Goal: Task Accomplishment & Management: Use online tool/utility

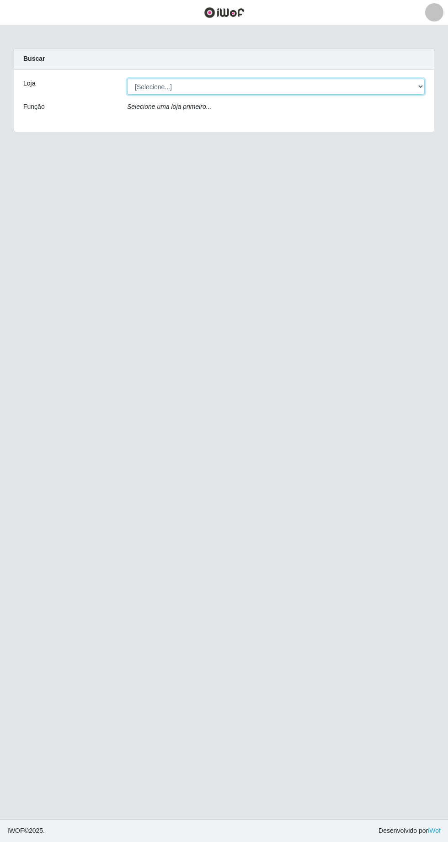
click at [418, 90] on select "[Selecione...] Extrabom - [GEOGRAPHIC_DATA] 28 [GEOGRAPHIC_DATA]" at bounding box center [276, 87] width 298 height 16
select select "456"
click at [127, 79] on select "[Selecione...] Extrabom - [GEOGRAPHIC_DATA] 28 [GEOGRAPHIC_DATA]" at bounding box center [276, 87] width 298 height 16
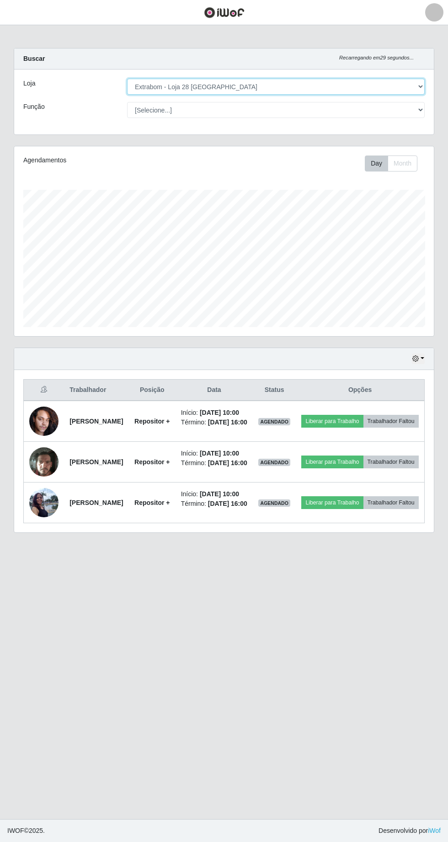
click at [416, 87] on select "[Selecione...] Extrabom - [GEOGRAPHIC_DATA] 28 [GEOGRAPHIC_DATA]" at bounding box center [276, 87] width 298 height 16
click at [127, 79] on select "[Selecione...] Extrabom - [GEOGRAPHIC_DATA] 28 [GEOGRAPHIC_DATA]" at bounding box center [276, 87] width 298 height 16
click at [363, 469] on button "Liberar para Trabalho" at bounding box center [333, 462] width 62 height 13
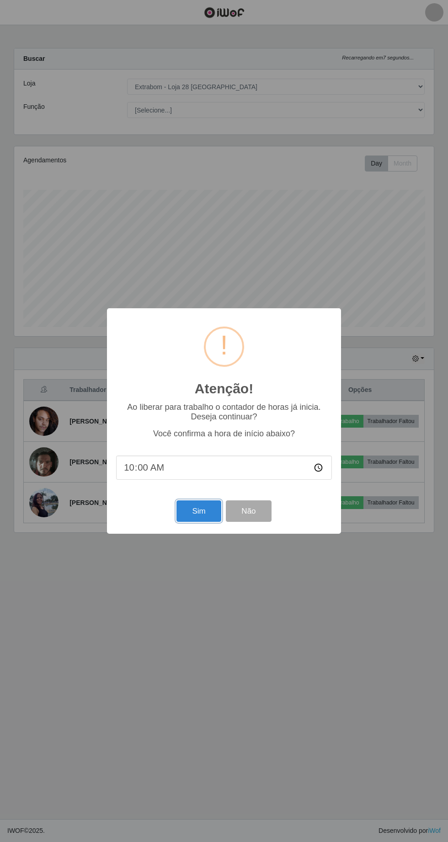
click at [186, 518] on button "Sim" at bounding box center [199, 512] width 44 height 22
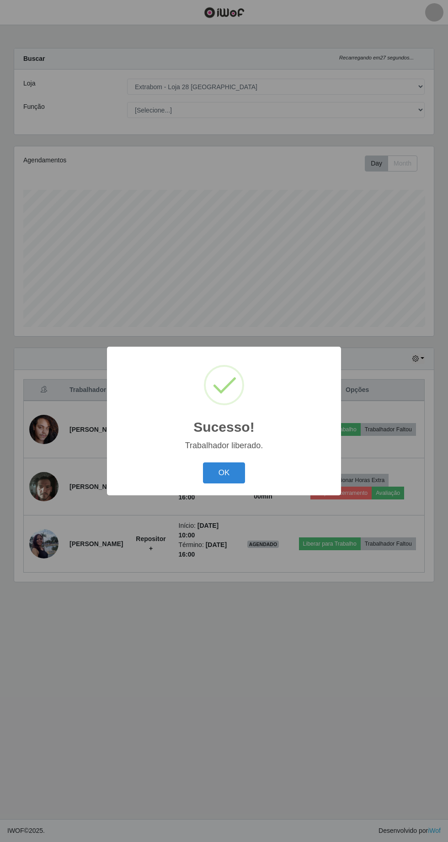
click at [220, 475] on button "OK" at bounding box center [224, 474] width 43 height 22
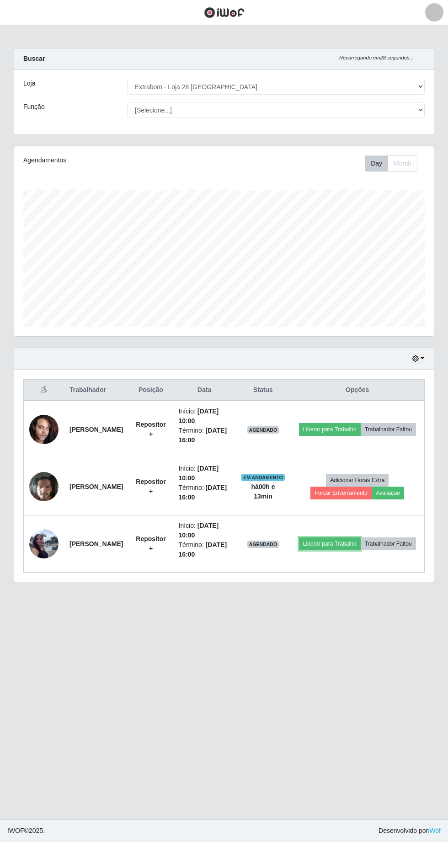
click at [361, 538] on button "Liberar para Trabalho" at bounding box center [330, 544] width 62 height 13
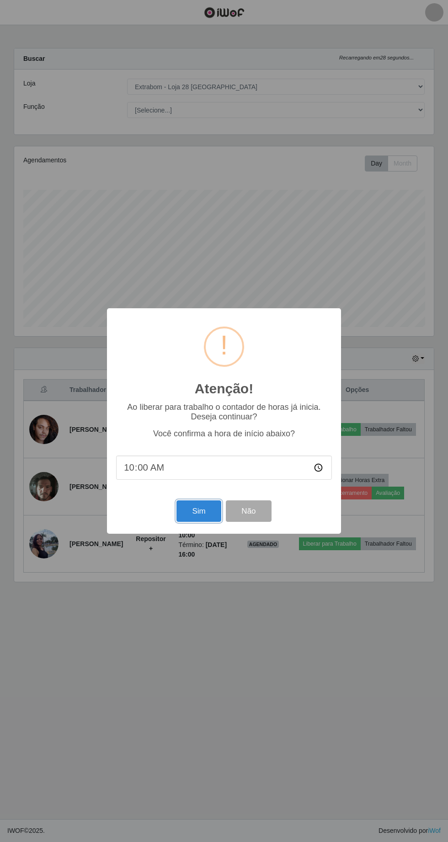
click at [201, 515] on button "Sim" at bounding box center [199, 512] width 44 height 22
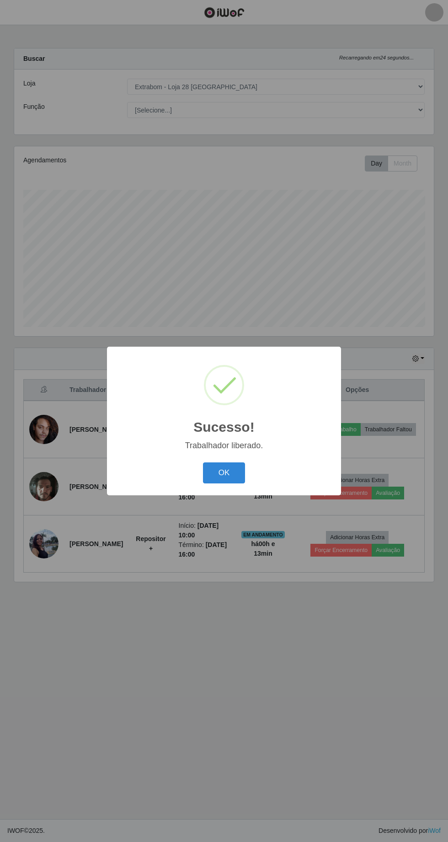
click at [229, 477] on button "OK" at bounding box center [224, 474] width 43 height 22
